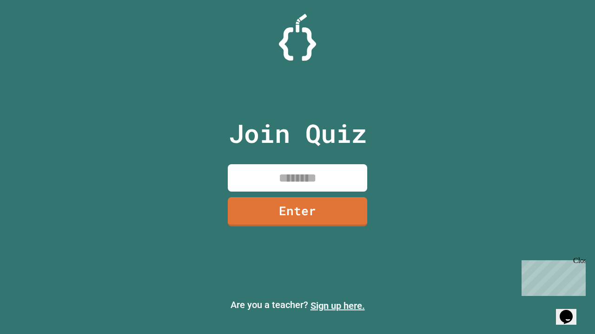
click at [337, 306] on link "Sign up here." at bounding box center [337, 306] width 54 height 11
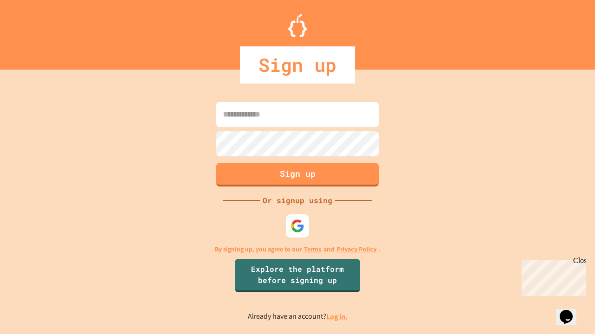
click at [337, 317] on link "Log in." at bounding box center [336, 317] width 21 height 10
